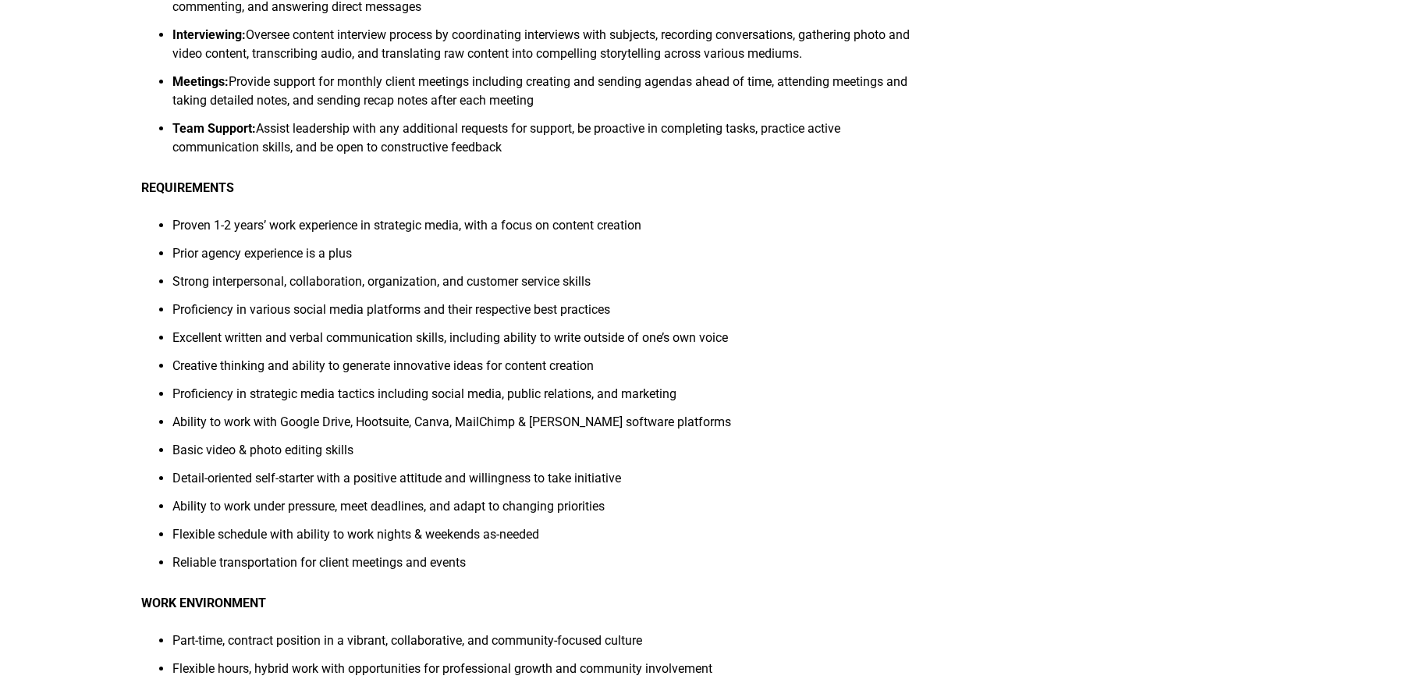
scroll to position [618, 0]
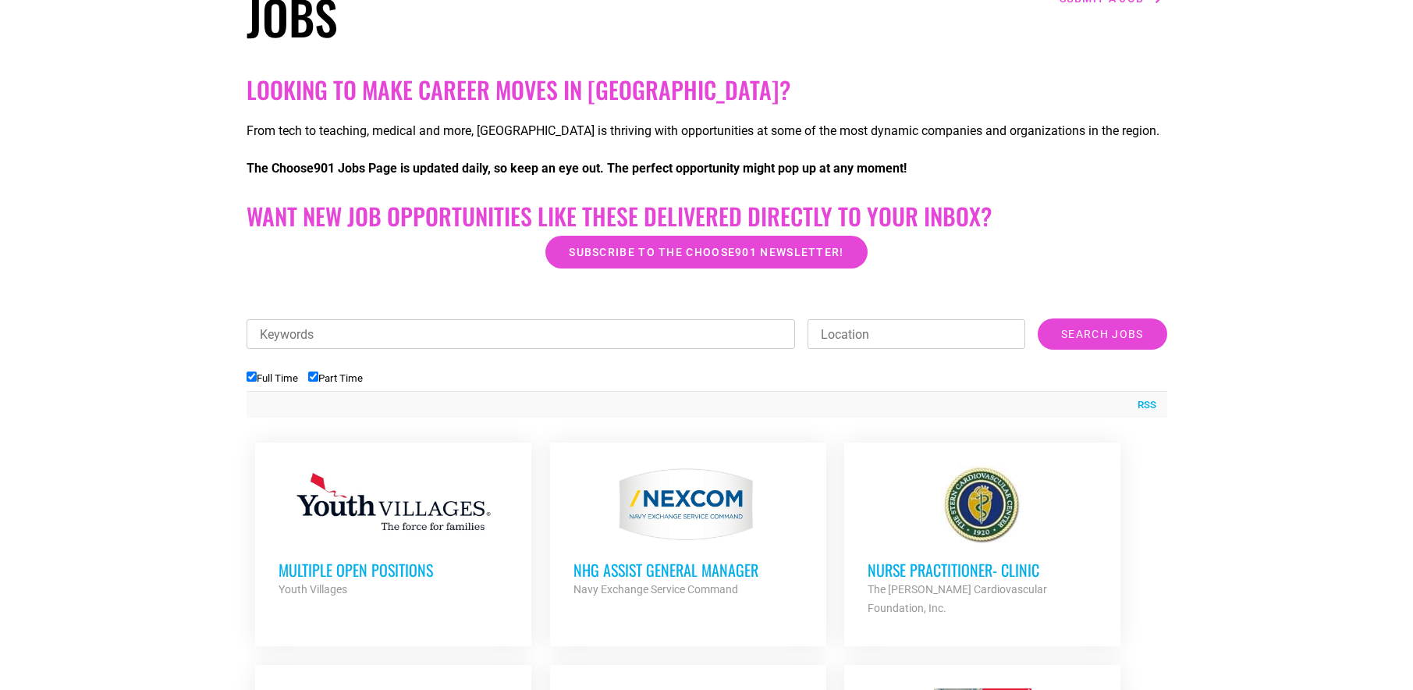
scroll to position [273, 0]
click at [315, 378] on input "Part Time" at bounding box center [313, 376] width 10 height 10
checkbox input "false"
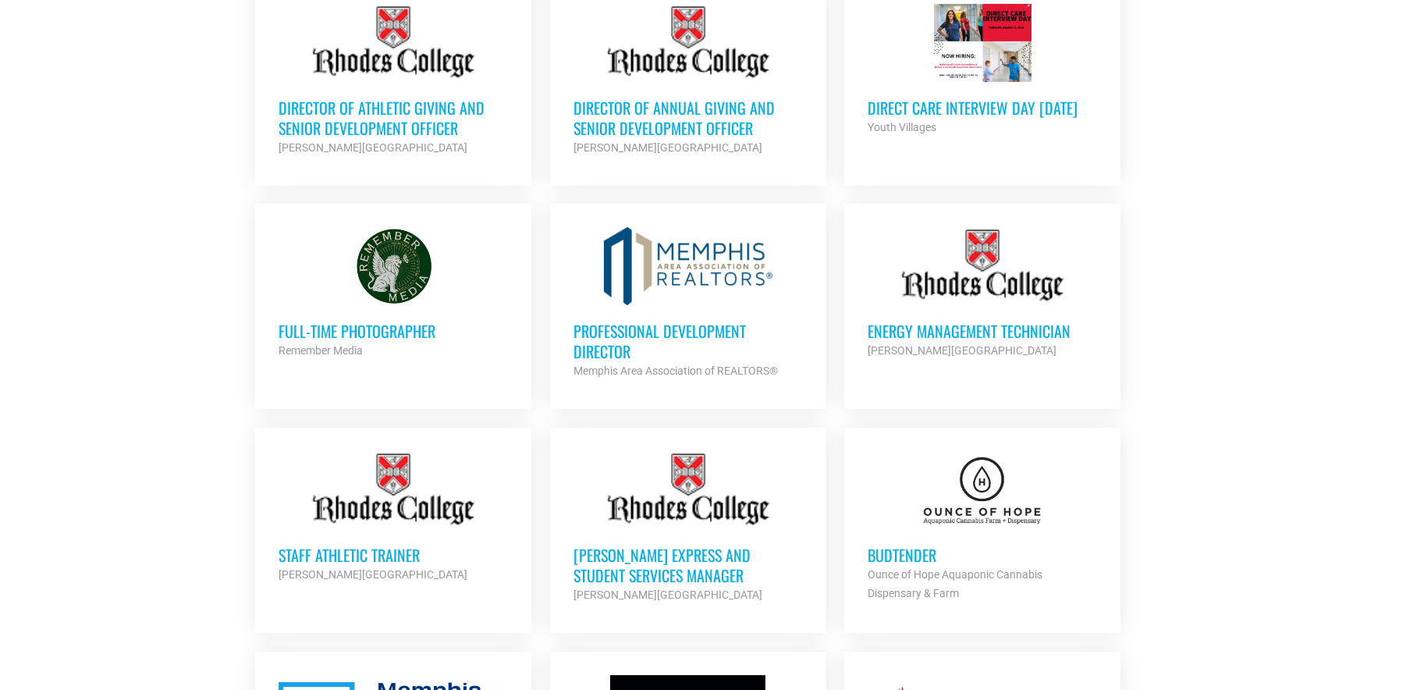
scroll to position [920, 0]
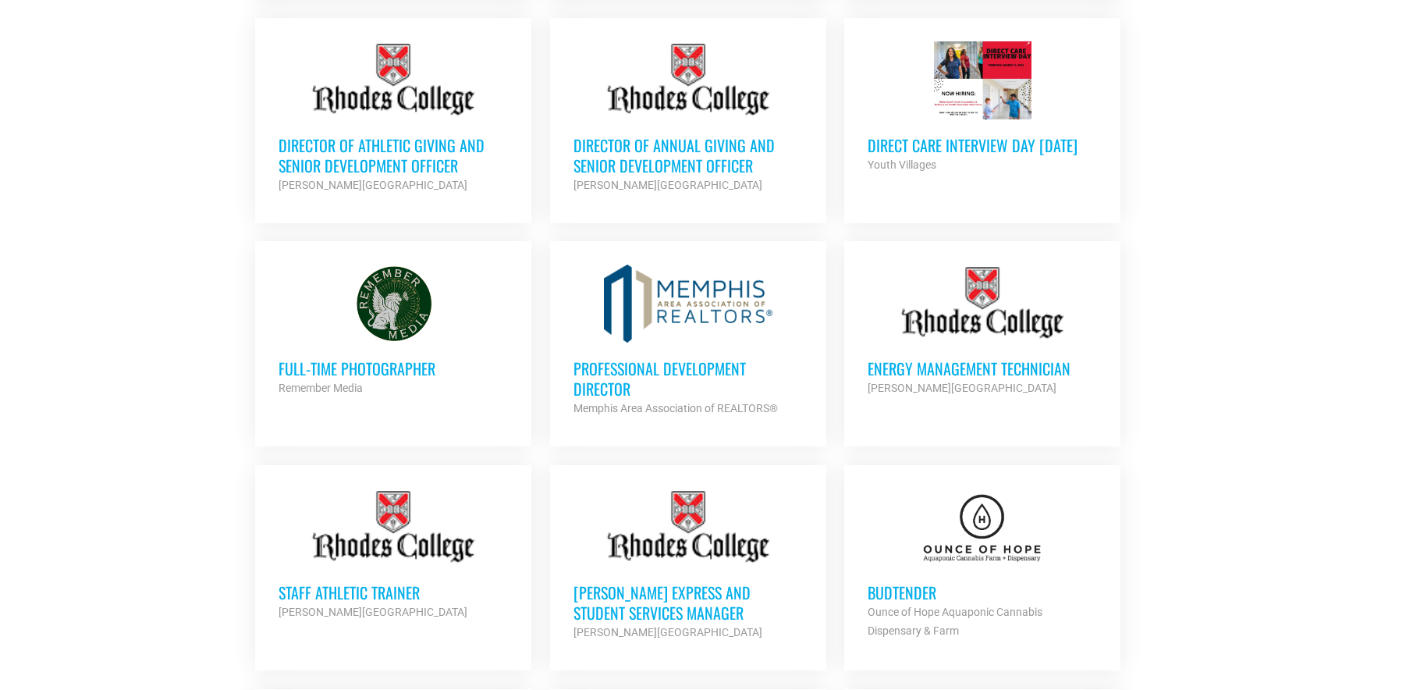
click at [902, 135] on h3 "Direct Care Interview Day [DATE]" at bounding box center [982, 145] width 229 height 20
